Goal: Information Seeking & Learning: Find specific fact

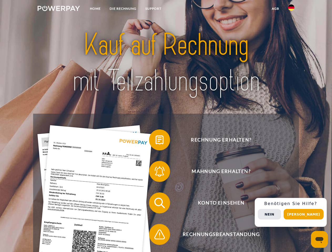
click at [59, 9] on img at bounding box center [59, 8] width 42 height 5
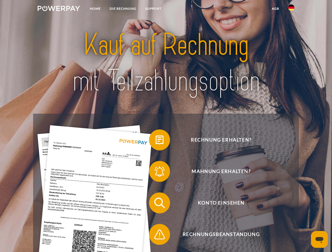
click at [291, 9] on img at bounding box center [291, 7] width 6 height 6
click at [275, 9] on link "agb" at bounding box center [275, 8] width 16 height 9
click at [156, 141] on span at bounding box center [152, 140] width 26 height 26
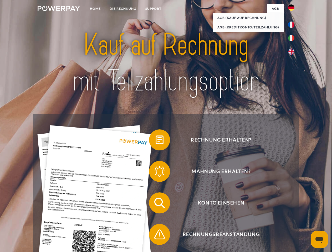
click at [156, 173] on div "Rechnung erhalten? Mahnung erhalten? Konto einsehen" at bounding box center [166, 219] width 266 height 210
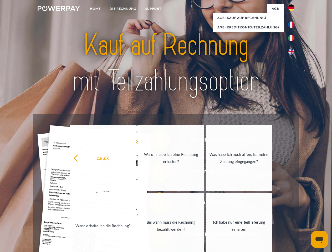
click at [156, 204] on link "Bis wann muss die Rechnung bezahlt werden?" at bounding box center [170, 226] width 65 height 66
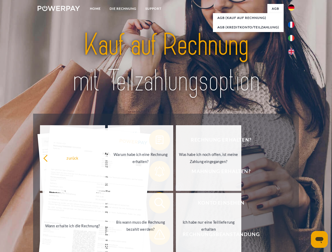
click at [156, 236] on span at bounding box center [152, 235] width 26 height 26
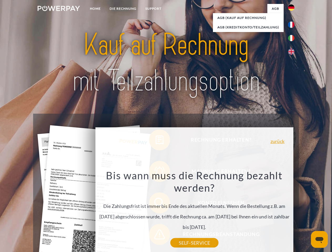
click at [293, 213] on div "Rechnung erhalten? Mahnung erhalten? Konto einsehen" at bounding box center [166, 219] width 266 height 210
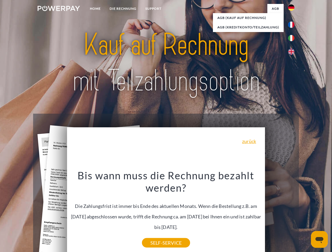
click at [280, 214] on span "Konto einsehen" at bounding box center [221, 203] width 129 height 21
click at [305, 215] on header "Home DIE RECHNUNG SUPPORT" at bounding box center [166, 181] width 332 height 363
